Goal: Check status: Check status

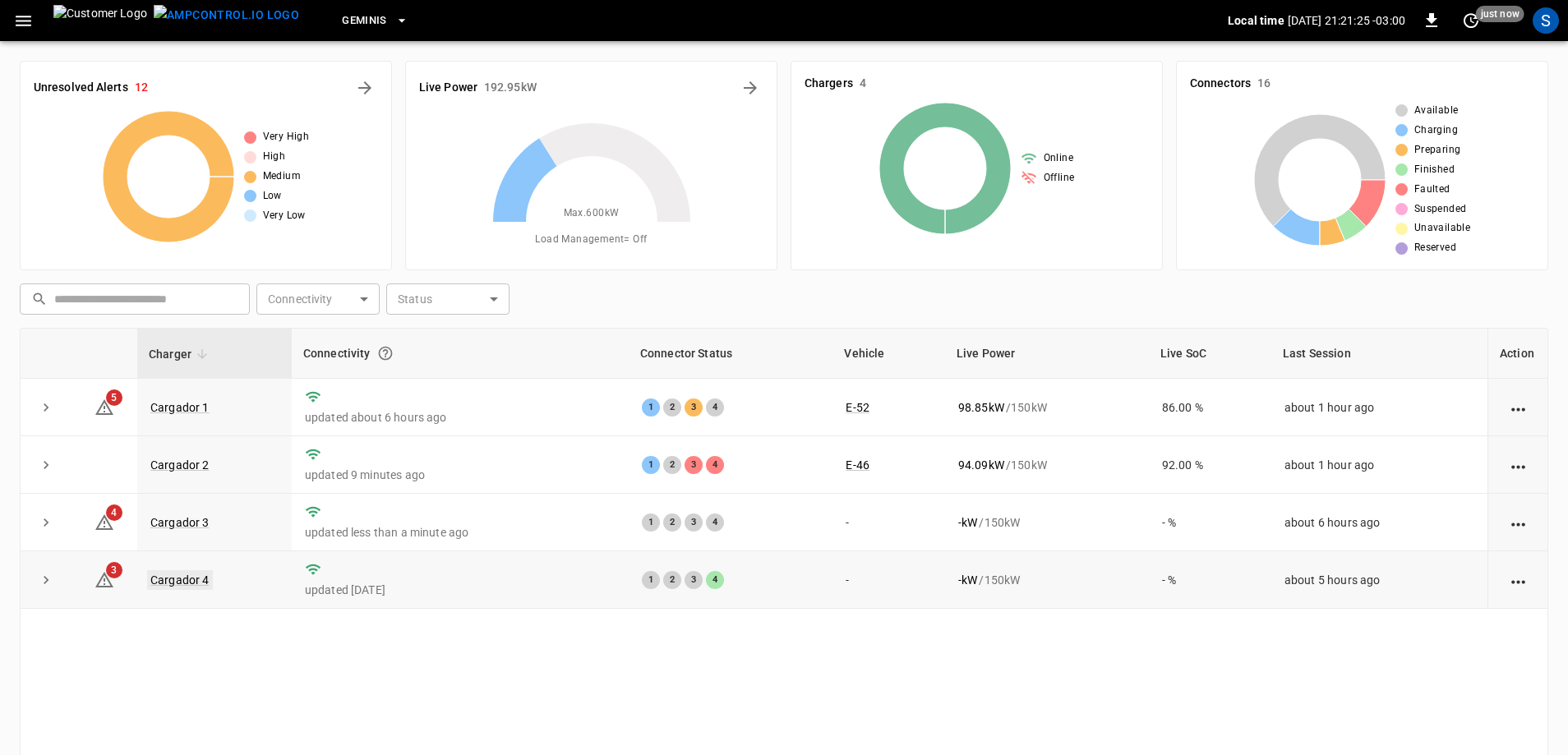
click at [178, 583] on link "Cargador 4" at bounding box center [179, 579] width 65 height 20
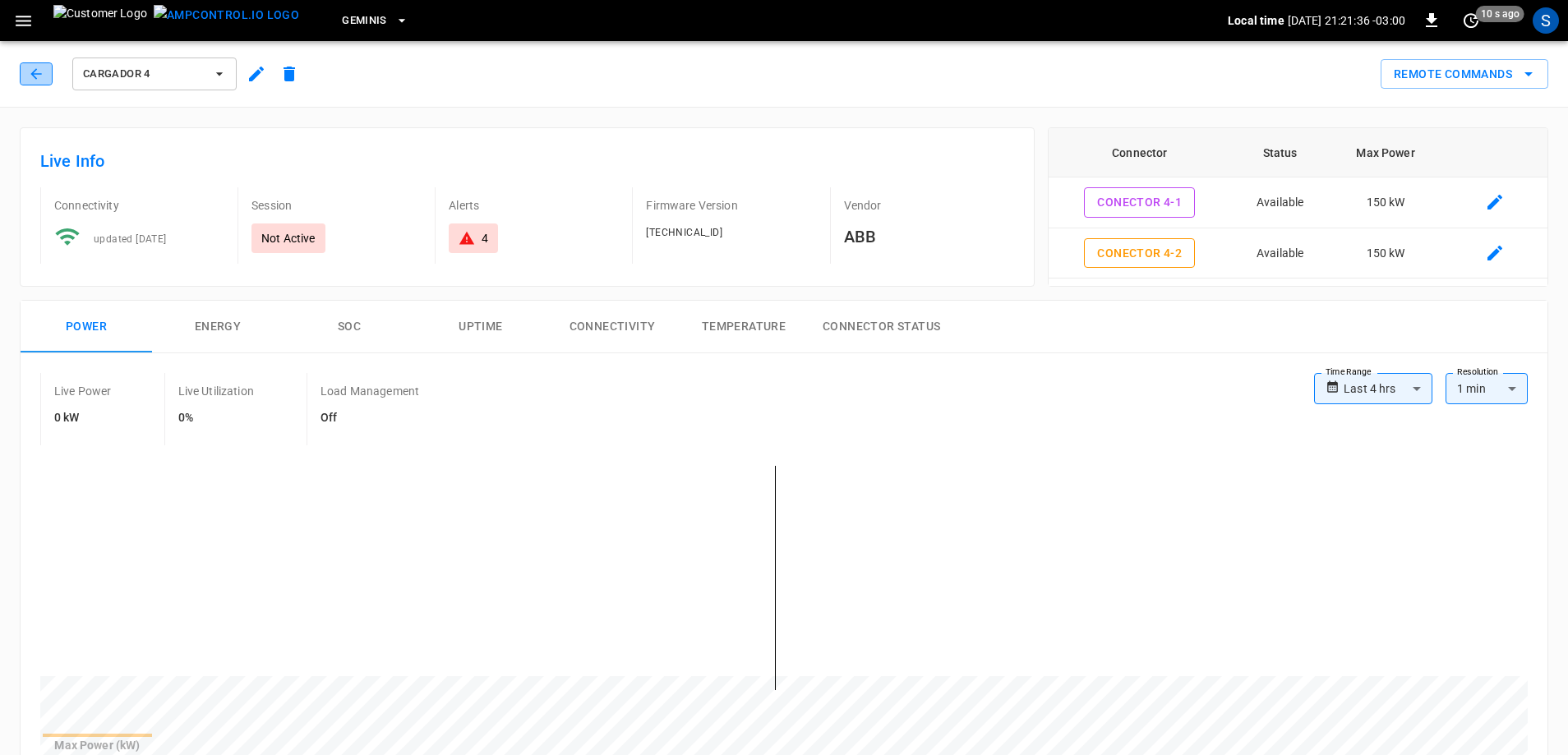
click at [25, 79] on button "button" at bounding box center [36, 74] width 33 height 23
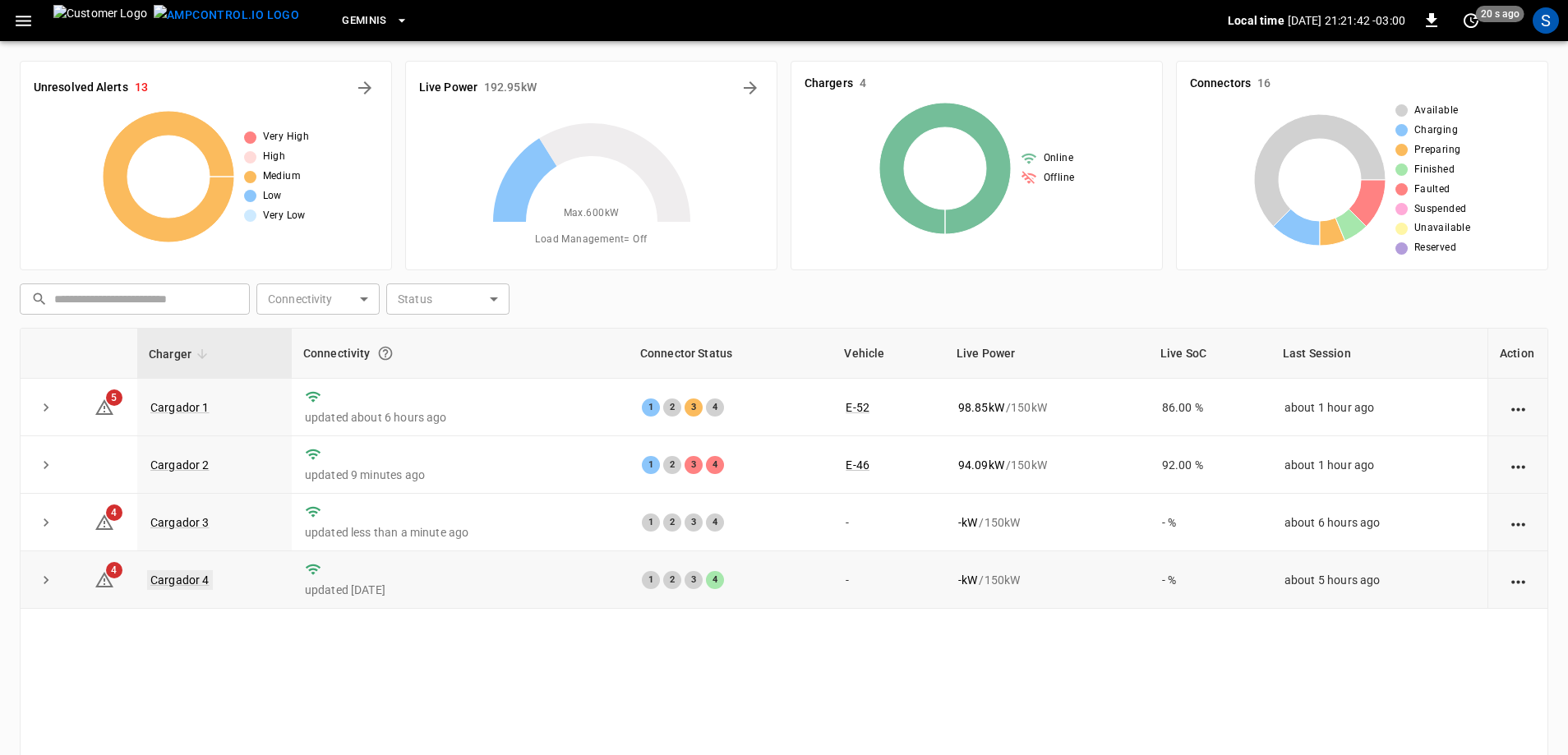
click at [202, 585] on link "Cargador 4" at bounding box center [179, 579] width 65 height 20
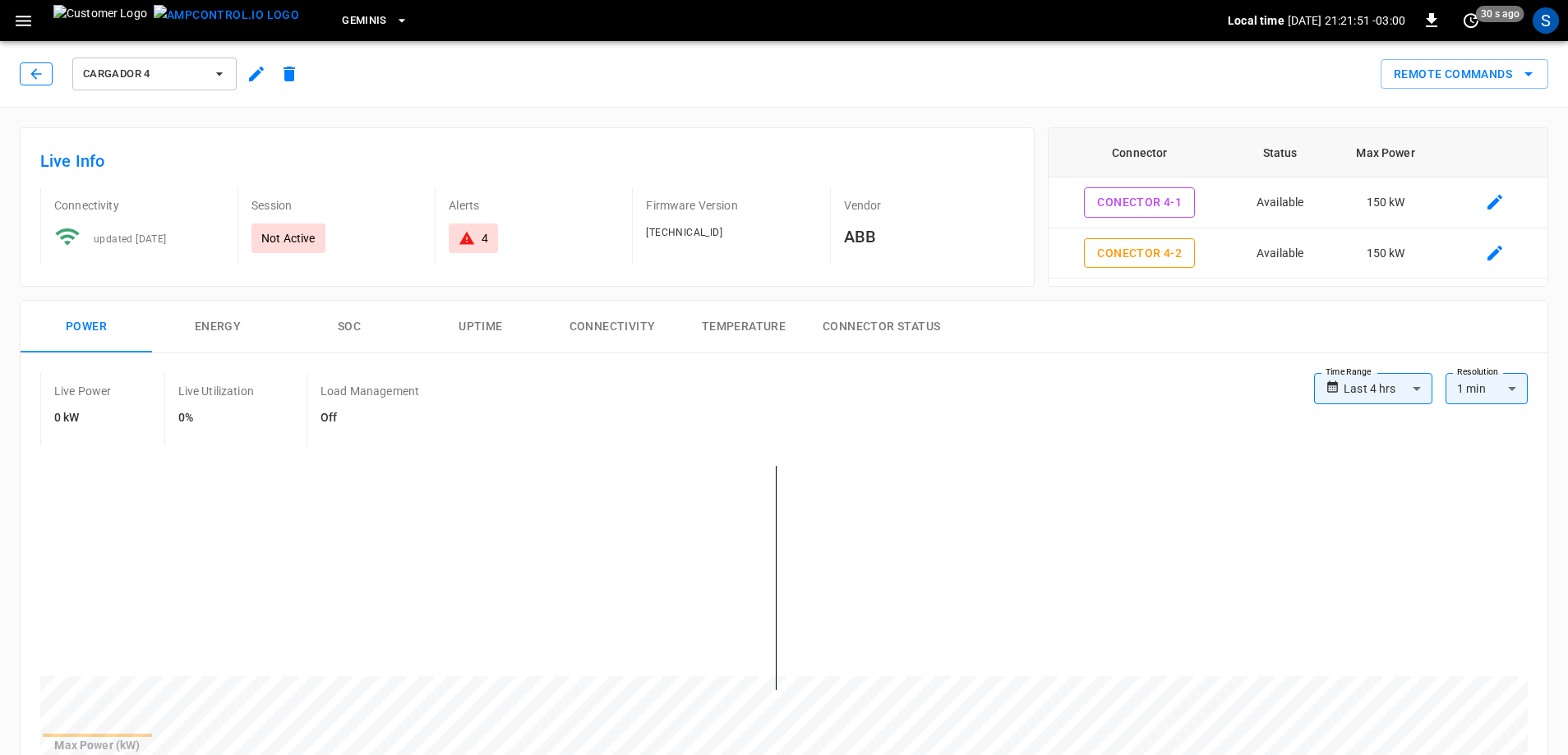
click at [36, 72] on icon "button" at bounding box center [36, 74] width 17 height 17
